Goal: Entertainment & Leisure: Consume media (video, audio)

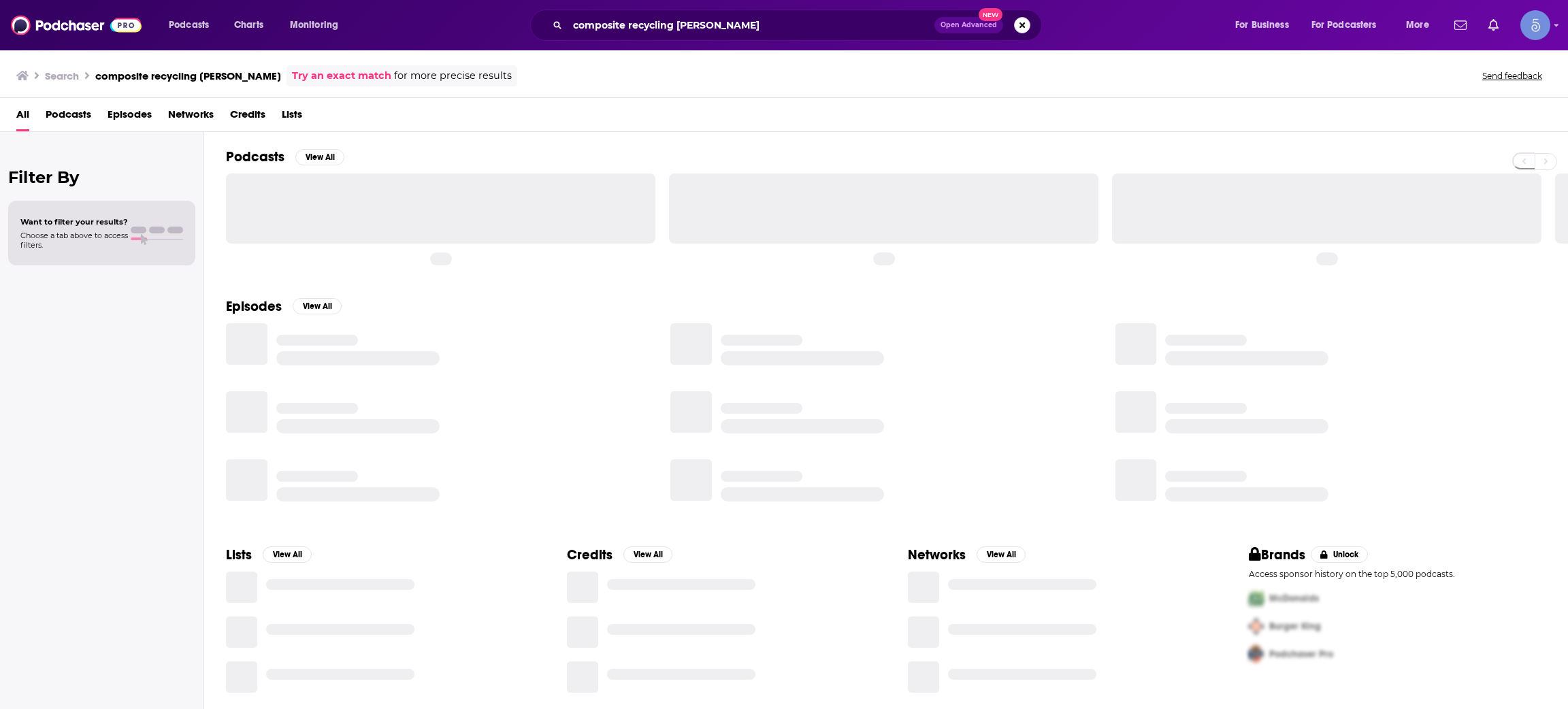
click at [1026, 23] on button "Search podcasts, credits, & more..." at bounding box center [1022, 25] width 17 height 17
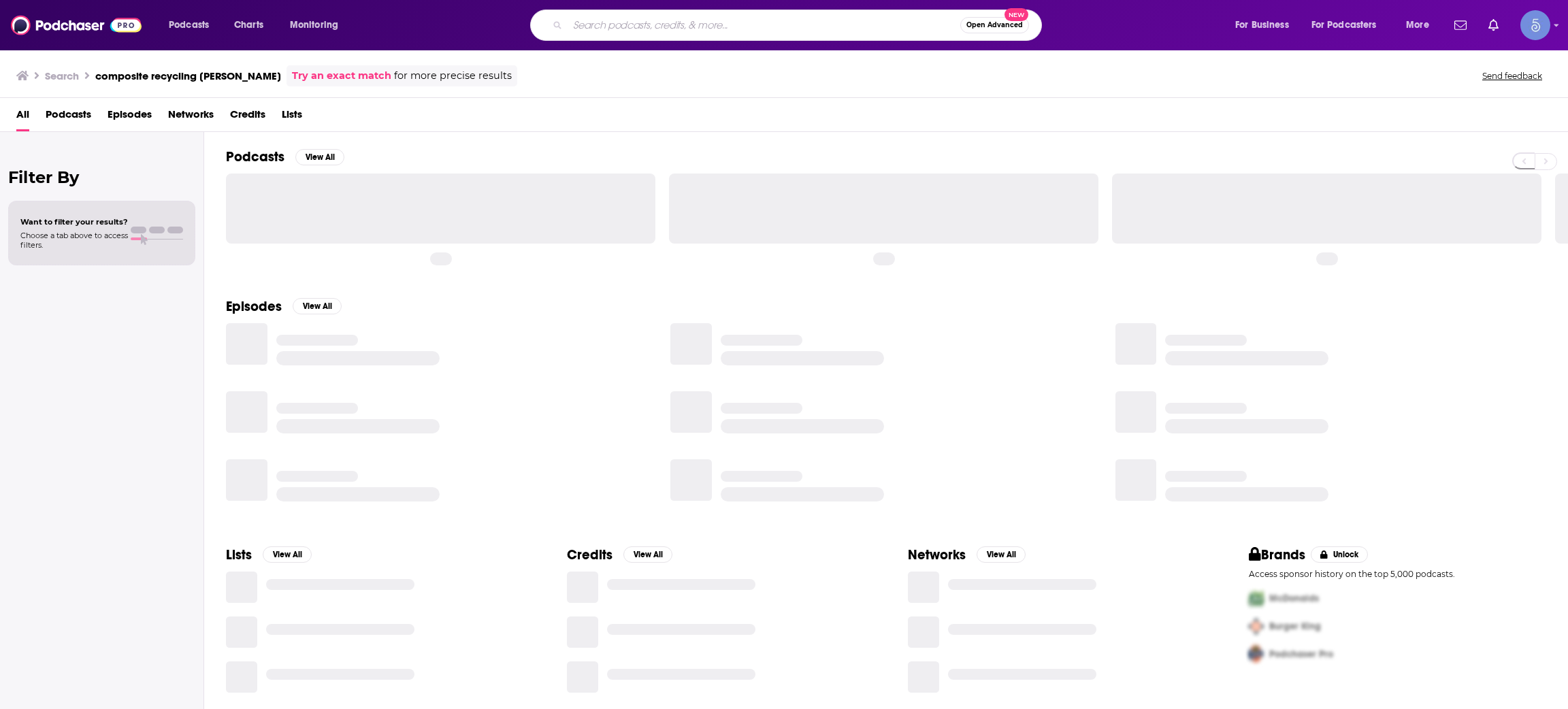
click at [721, 24] on input "Search podcasts, credits, & more..." at bounding box center [764, 25] width 393 height 22
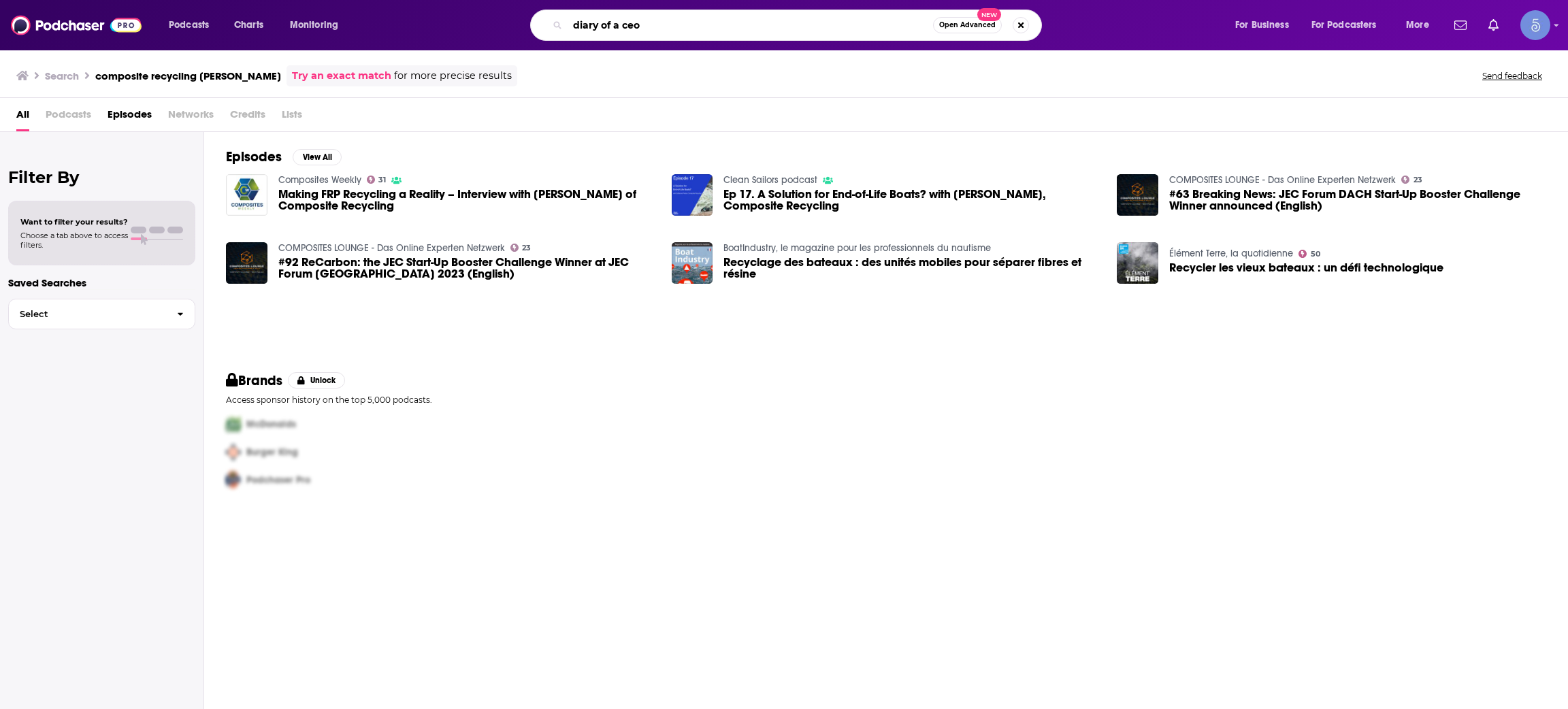
click at [778, 19] on input "diary of a ceo" at bounding box center [750, 25] width 365 height 22
type input "diary of a ceo"
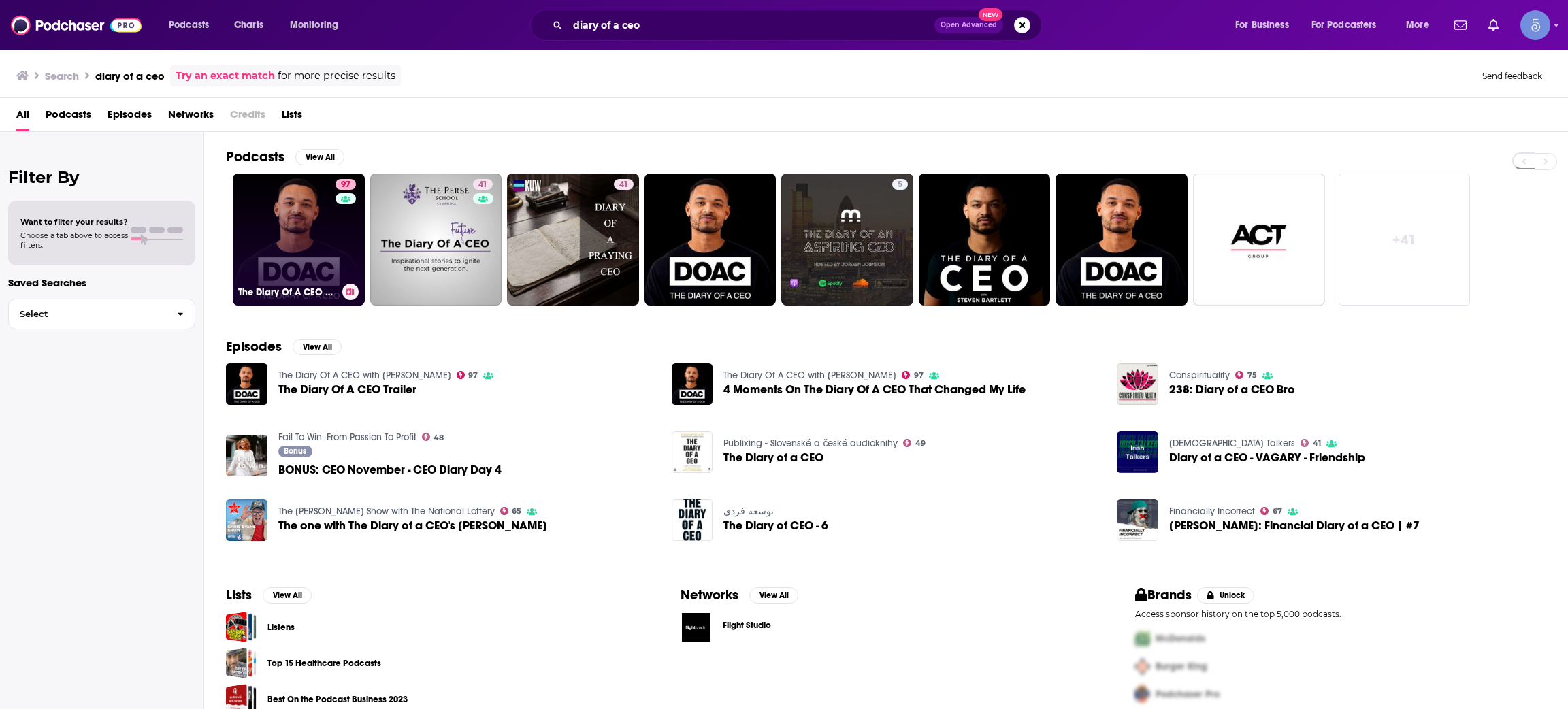
click at [313, 211] on link "97 The Diary Of A CEO with Steven Bartlett" at bounding box center [298, 240] width 132 height 132
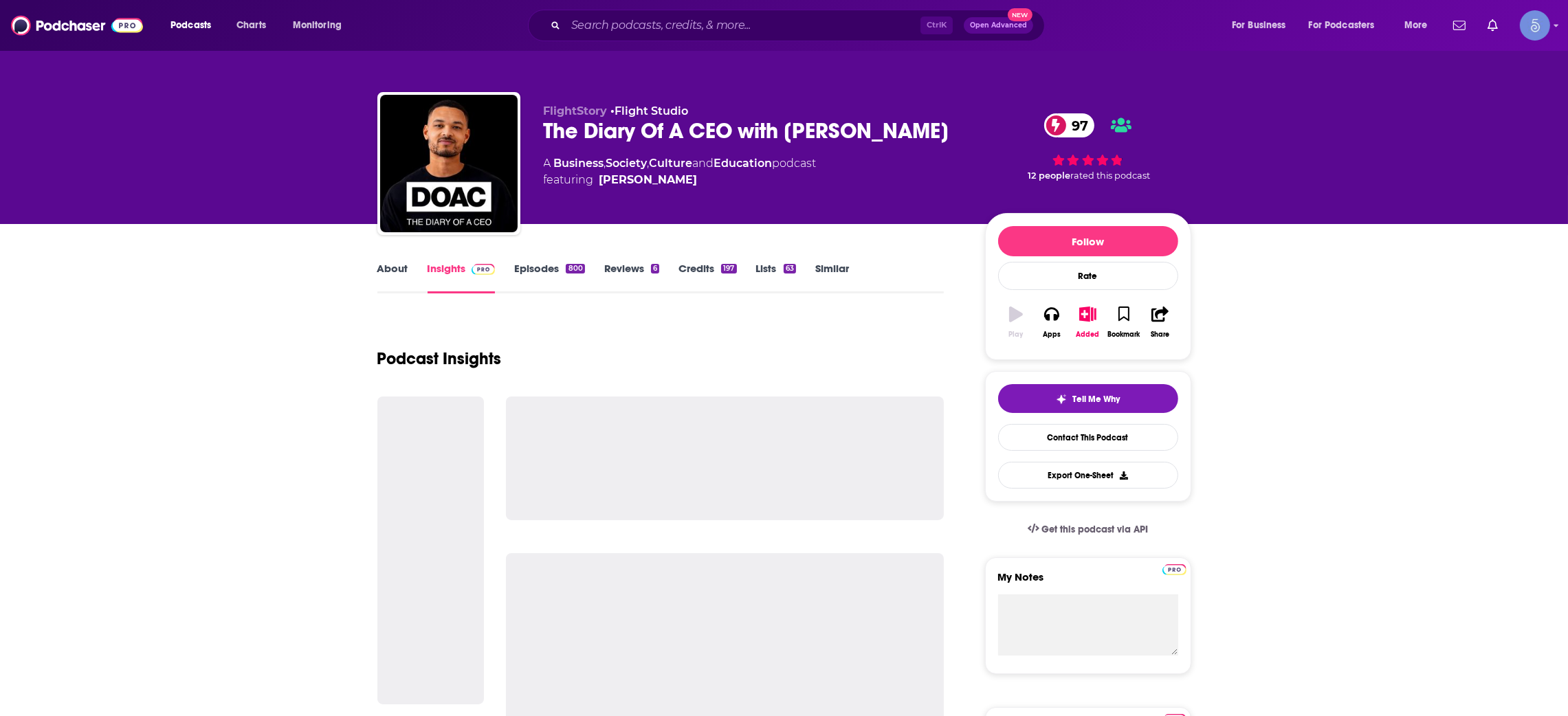
click at [574, 272] on div "800" at bounding box center [575, 268] width 19 height 9
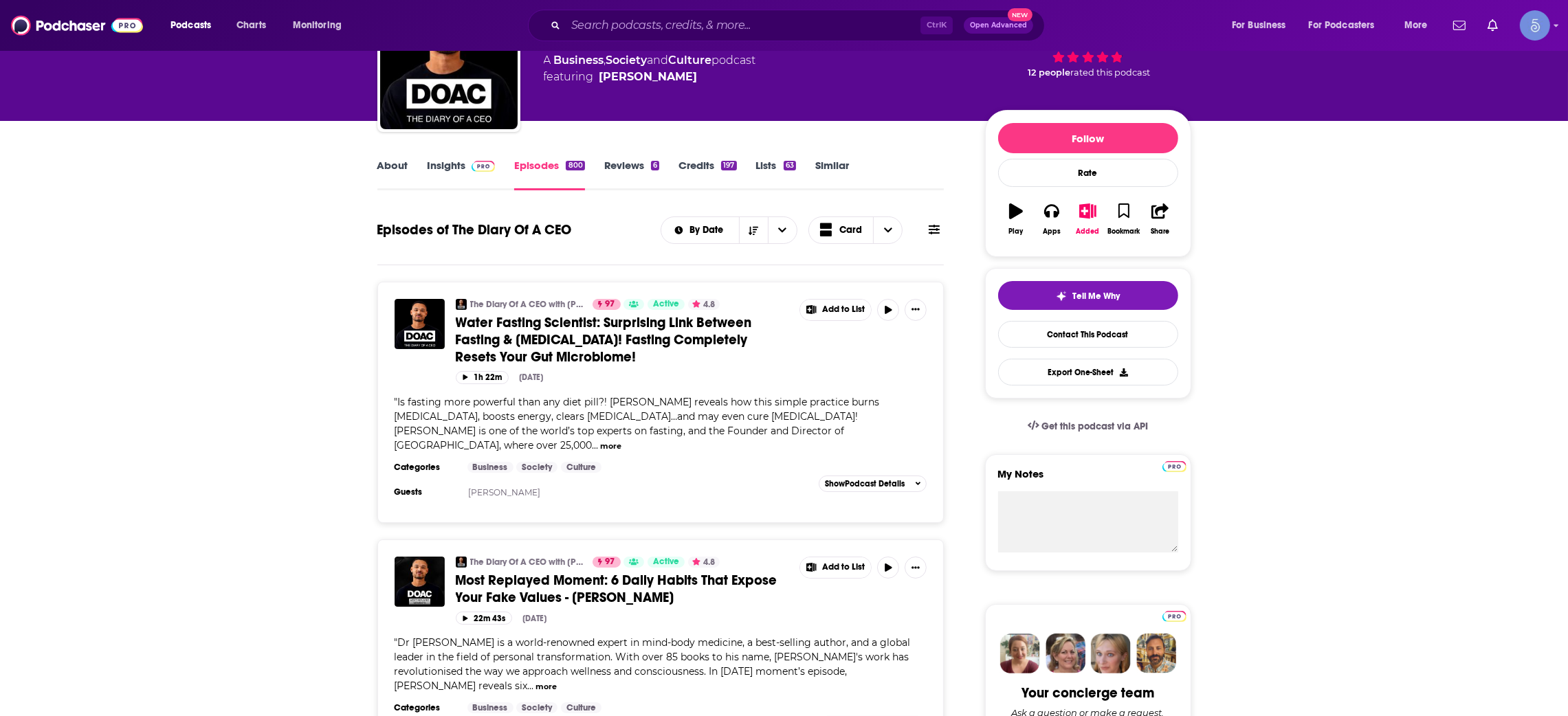
scroll to position [206, 0]
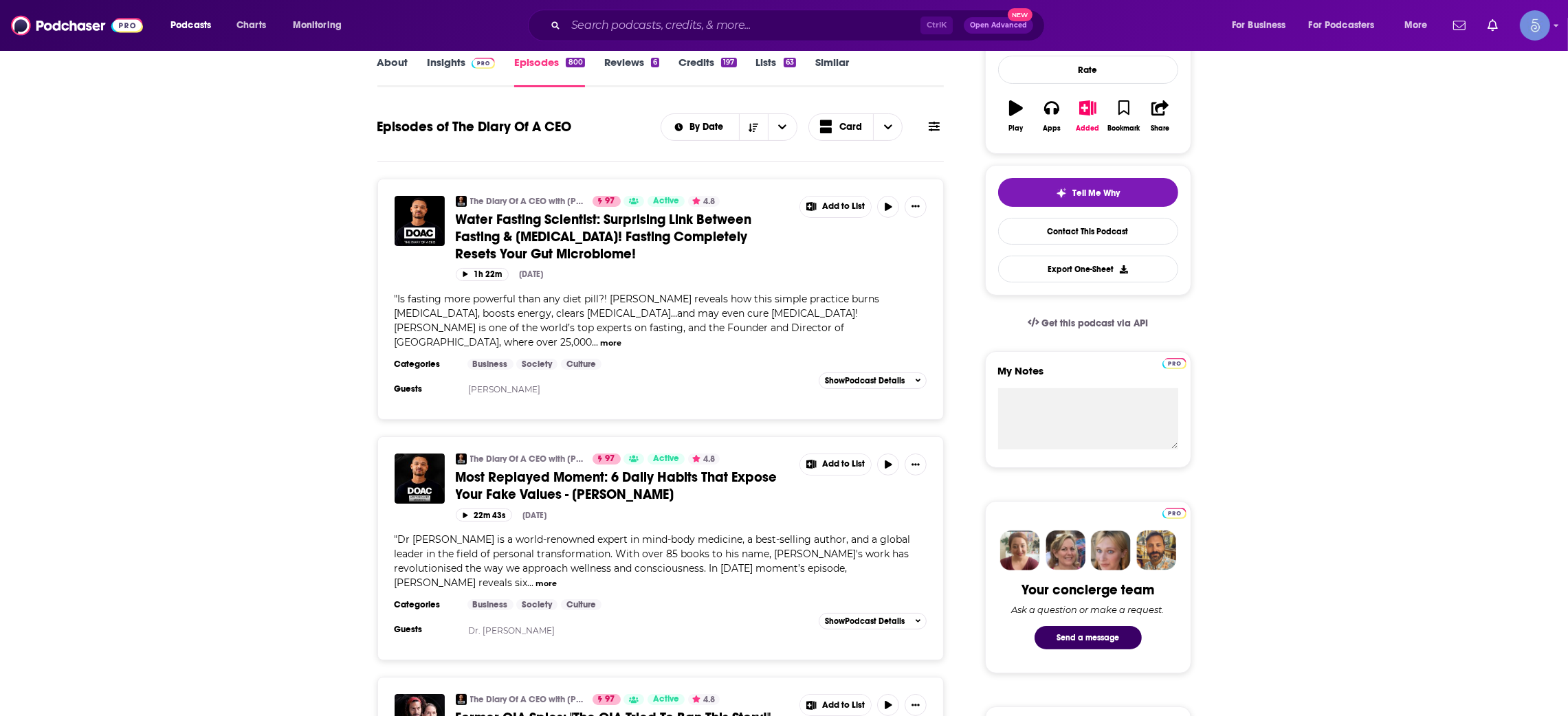
drag, startPoint x: 567, startPoint y: 216, endPoint x: 590, endPoint y: 229, distance: 26.4
click at [590, 229] on span "Water Fasting Scientist: Surprising Link Between Fasting & [MEDICAL_DATA]! Fast…" at bounding box center [604, 236] width 296 height 52
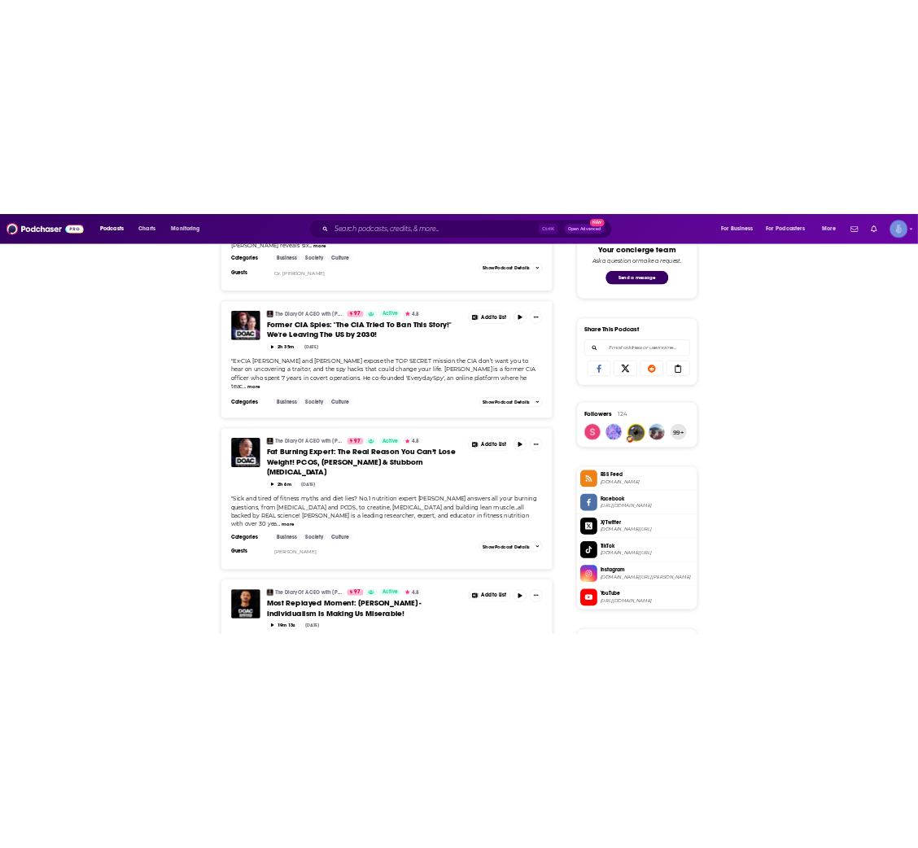
scroll to position [977, 0]
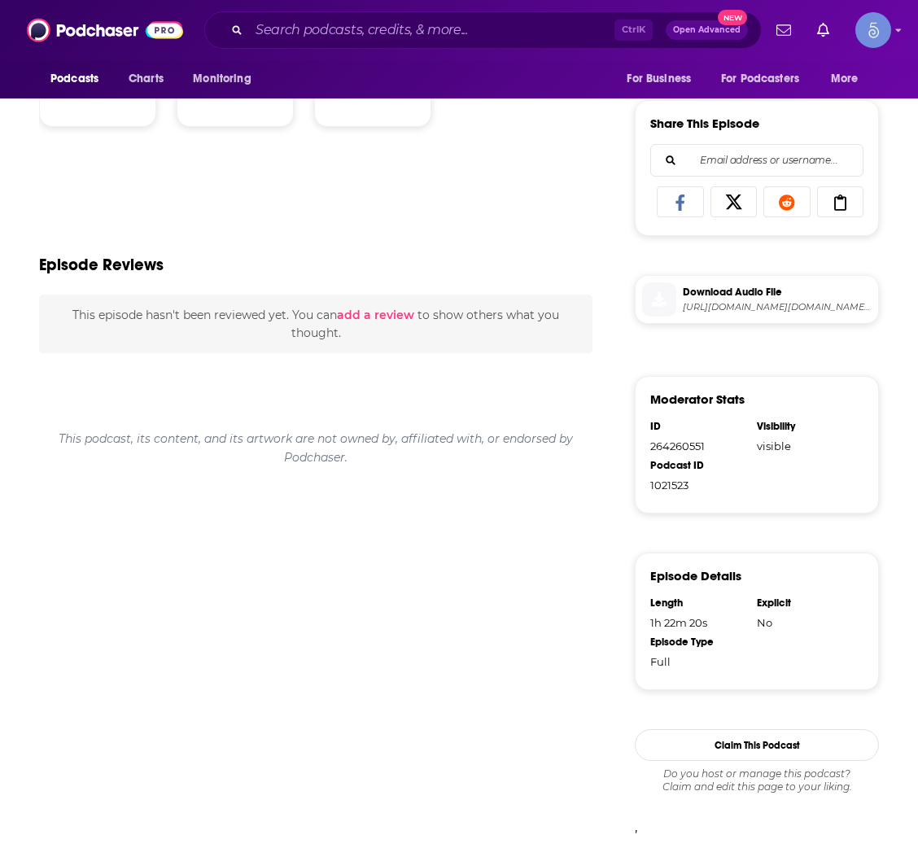
scroll to position [46, 0]
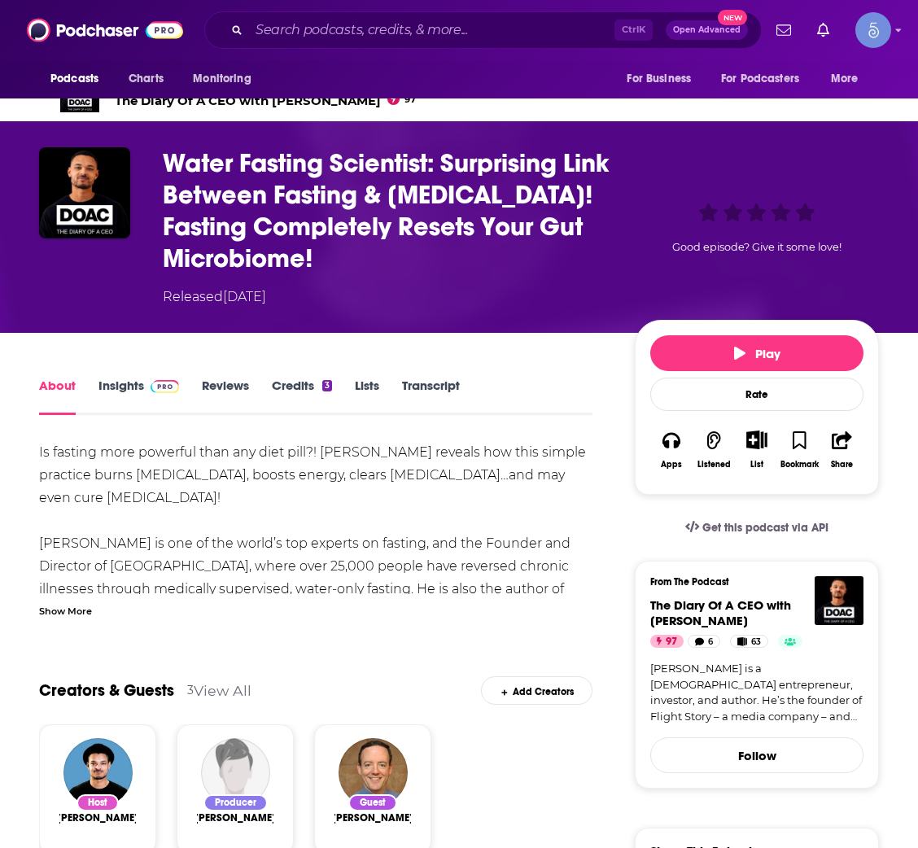
click at [153, 399] on link "Insights" at bounding box center [139, 396] width 81 height 37
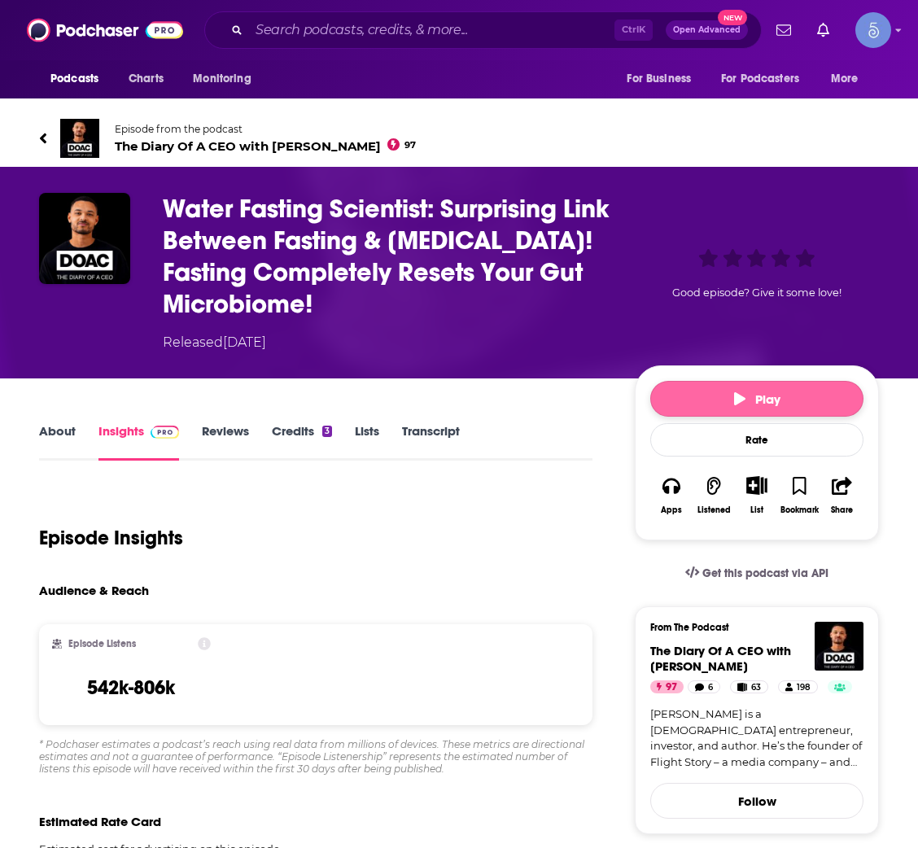
click at [710, 399] on button "Play" at bounding box center [756, 399] width 213 height 36
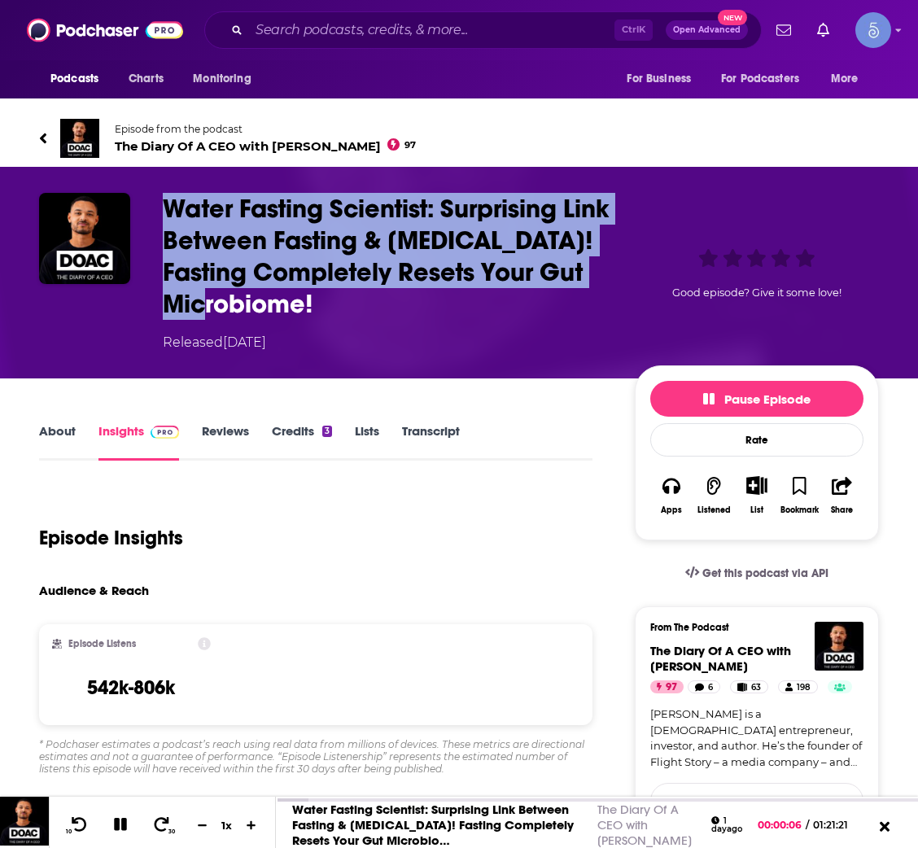
drag, startPoint x: 344, startPoint y: 304, endPoint x: 164, endPoint y: 208, distance: 205.1
click at [164, 208] on h3 "Water Fasting Scientist: Surprising Link Between Fasting & [MEDICAL_DATA]! Fast…" at bounding box center [386, 256] width 446 height 127
copy h3 "Water Fasting Scientist: Surprising Link Between Fasting & [MEDICAL_DATA]! Fast…"
drag, startPoint x: 426, startPoint y: 341, endPoint x: 136, endPoint y: 351, distance: 290.0
click at [136, 351] on div "Water Fasting Scientist: Surprising Link Between Fasting & [MEDICAL_DATA]! Fast…" at bounding box center [459, 273] width 918 height 212
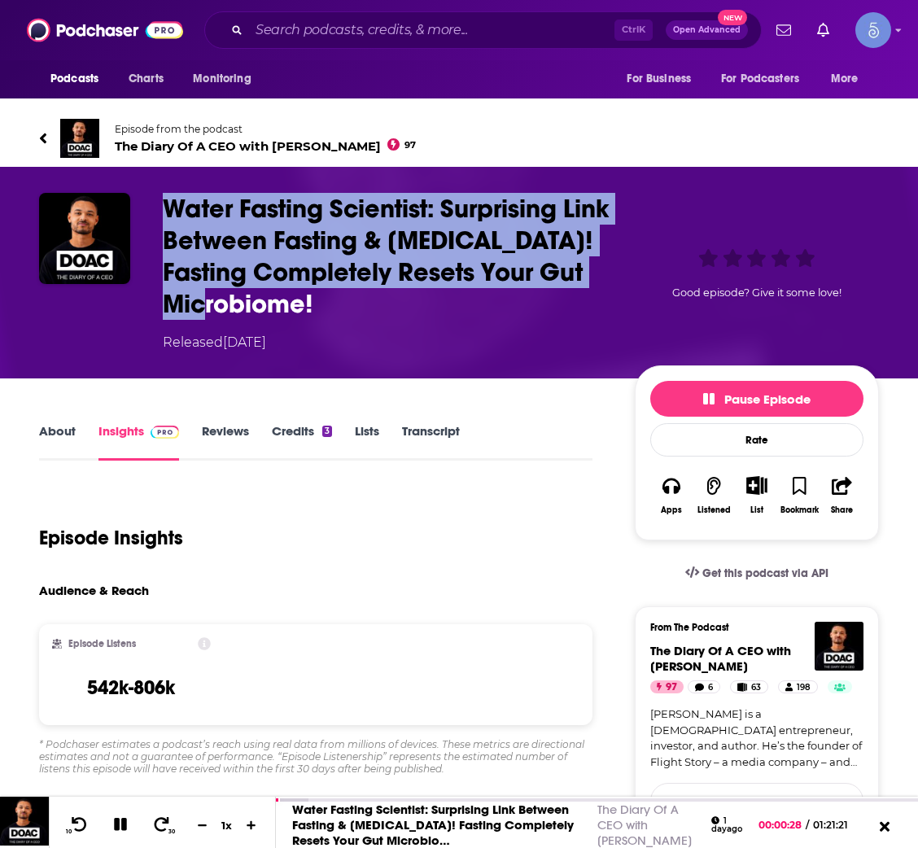
copy div "Released [DATE]"
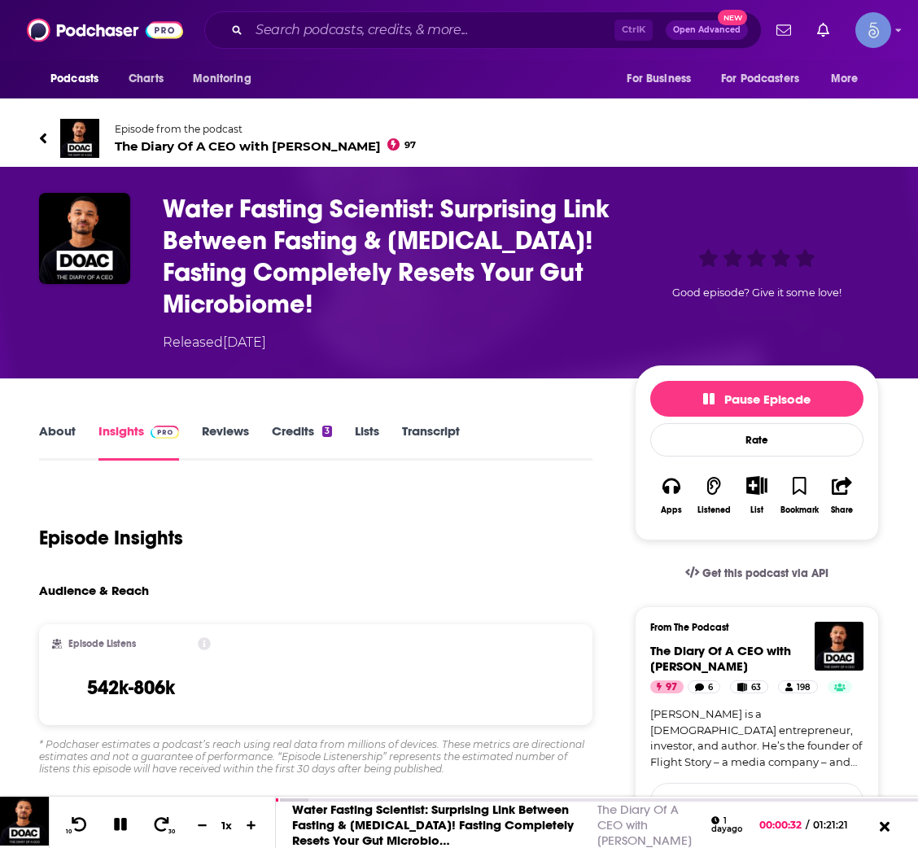
click at [478, 312] on h3 "Water Fasting Scientist: Surprising Link Between Fasting & [MEDICAL_DATA]! Fast…" at bounding box center [386, 256] width 446 height 127
